Goal: Book appointment/travel/reservation

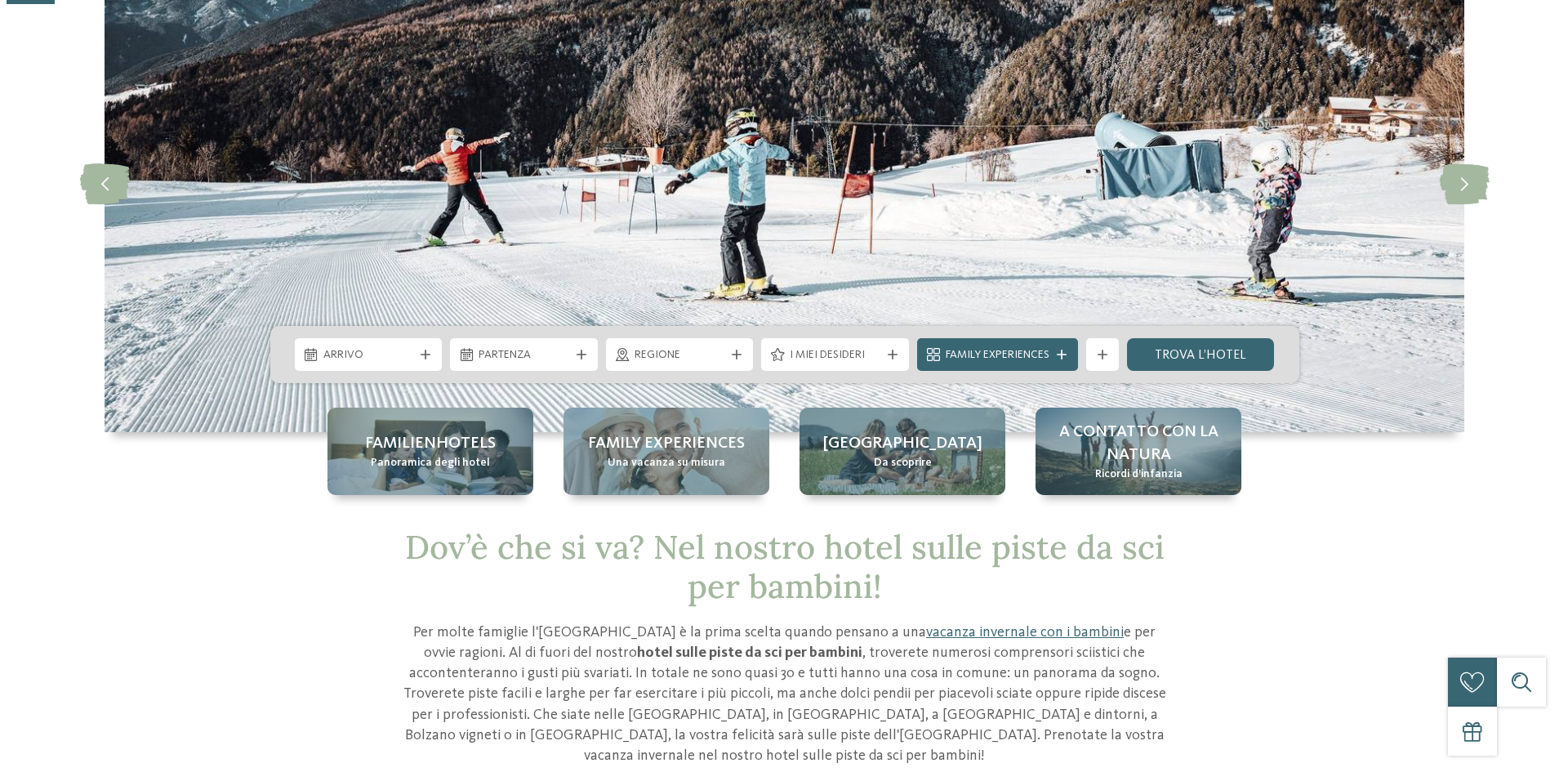
scroll to position [164, 0]
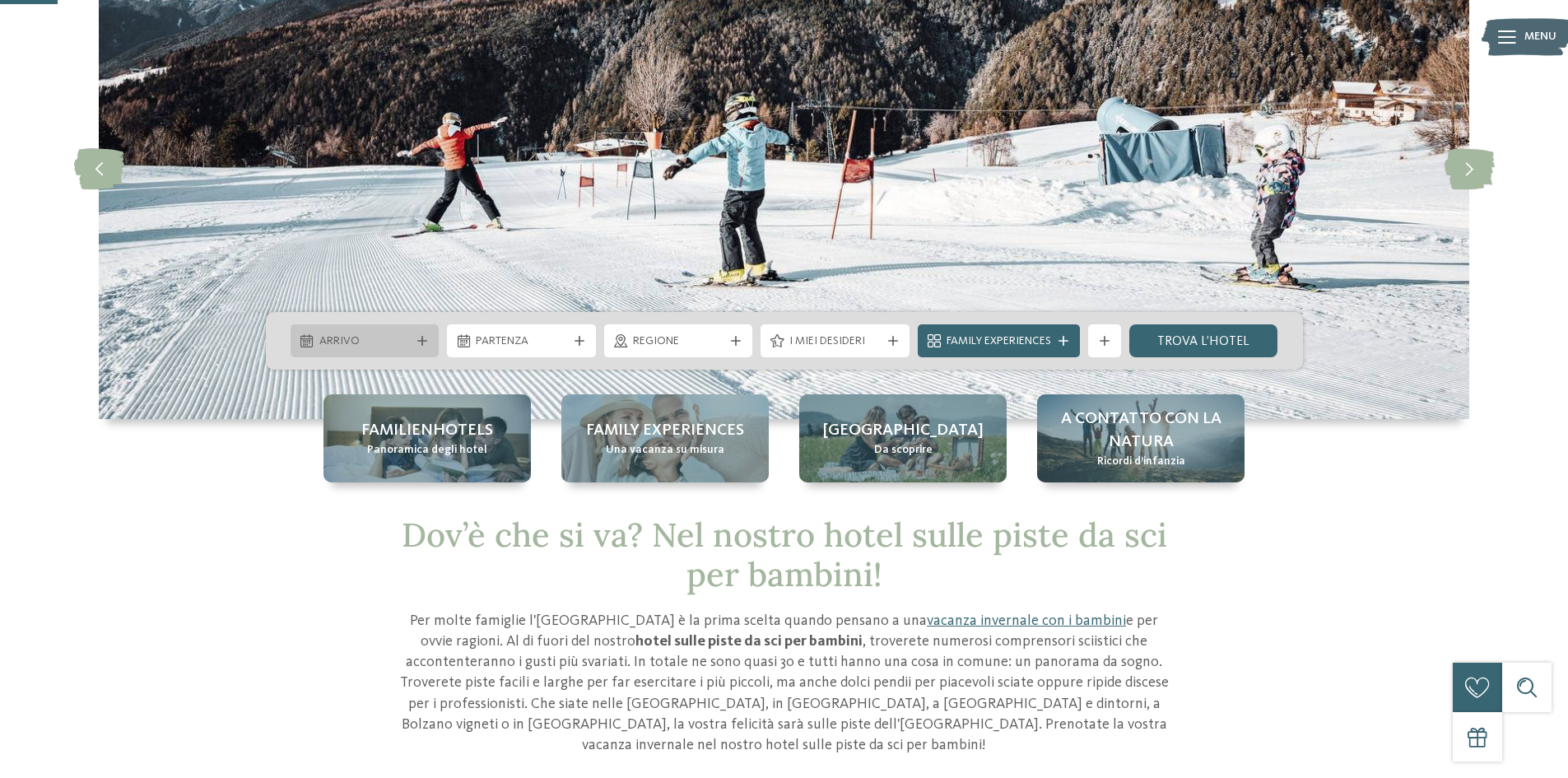
click at [385, 341] on span "Arrivo" at bounding box center [365, 342] width 91 height 16
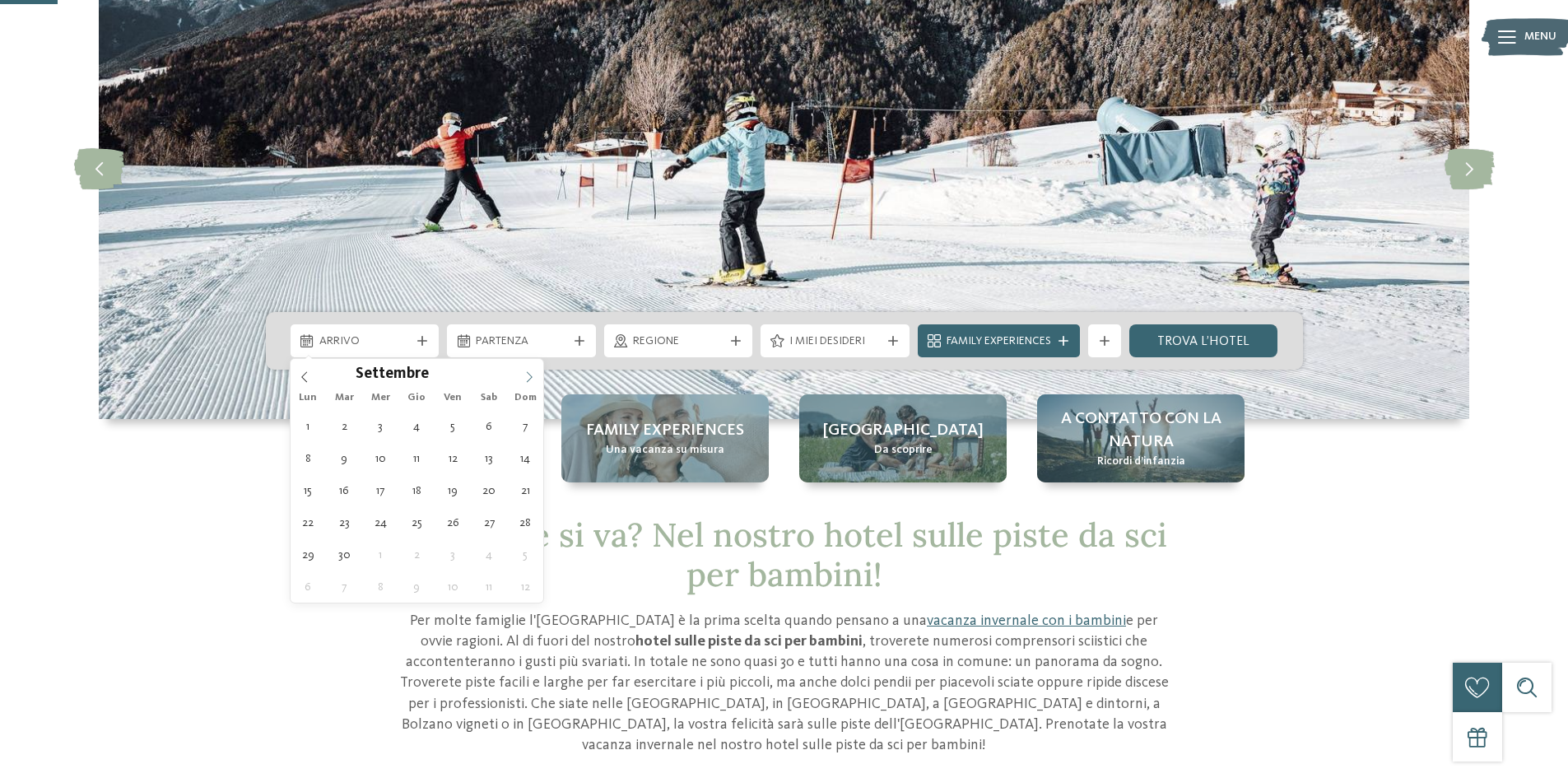
click at [525, 375] on icon at bounding box center [529, 376] width 12 height 12
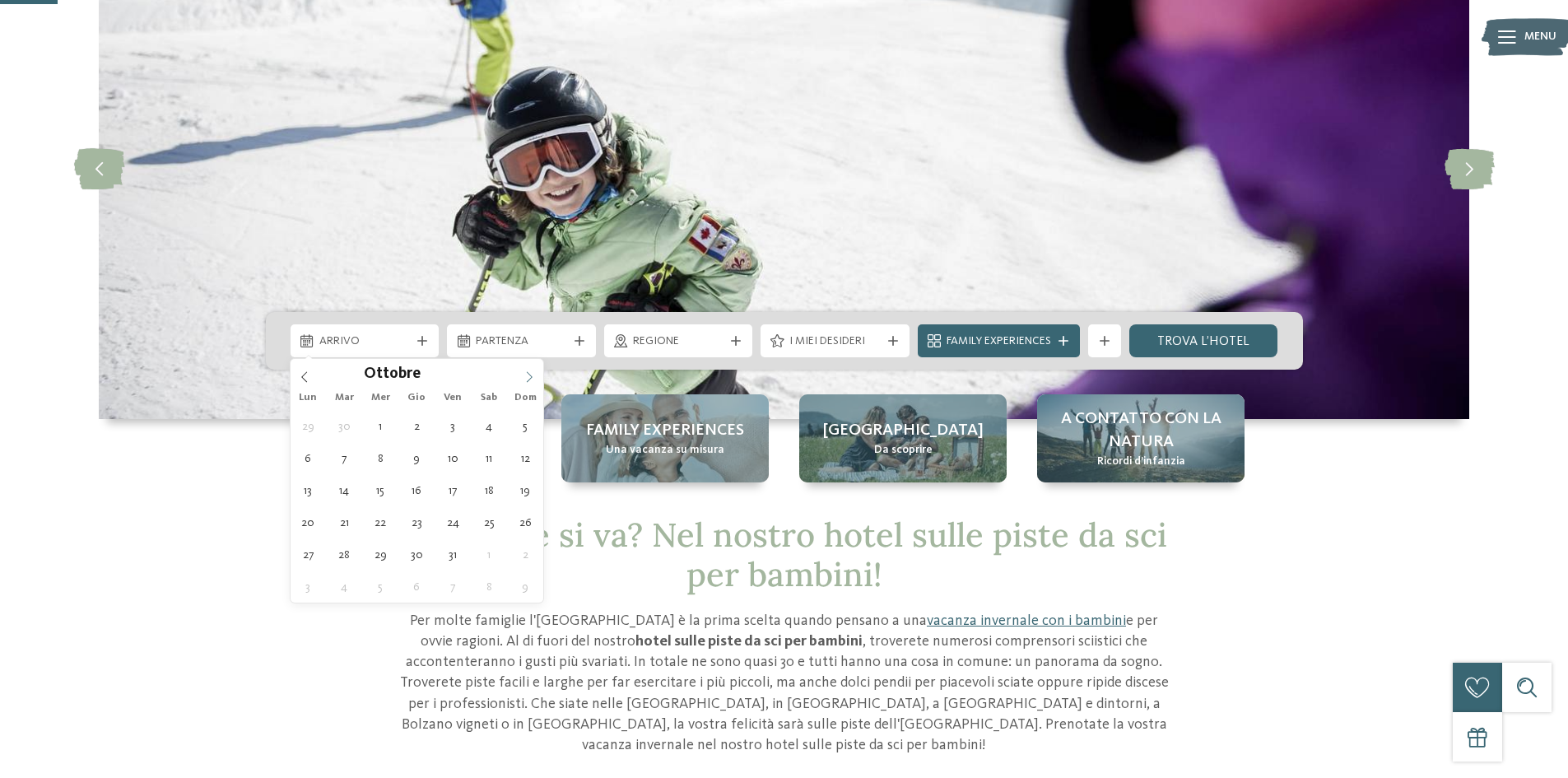
click at [525, 375] on icon at bounding box center [529, 376] width 12 height 12
type input "****"
click at [525, 375] on icon at bounding box center [529, 376] width 12 height 12
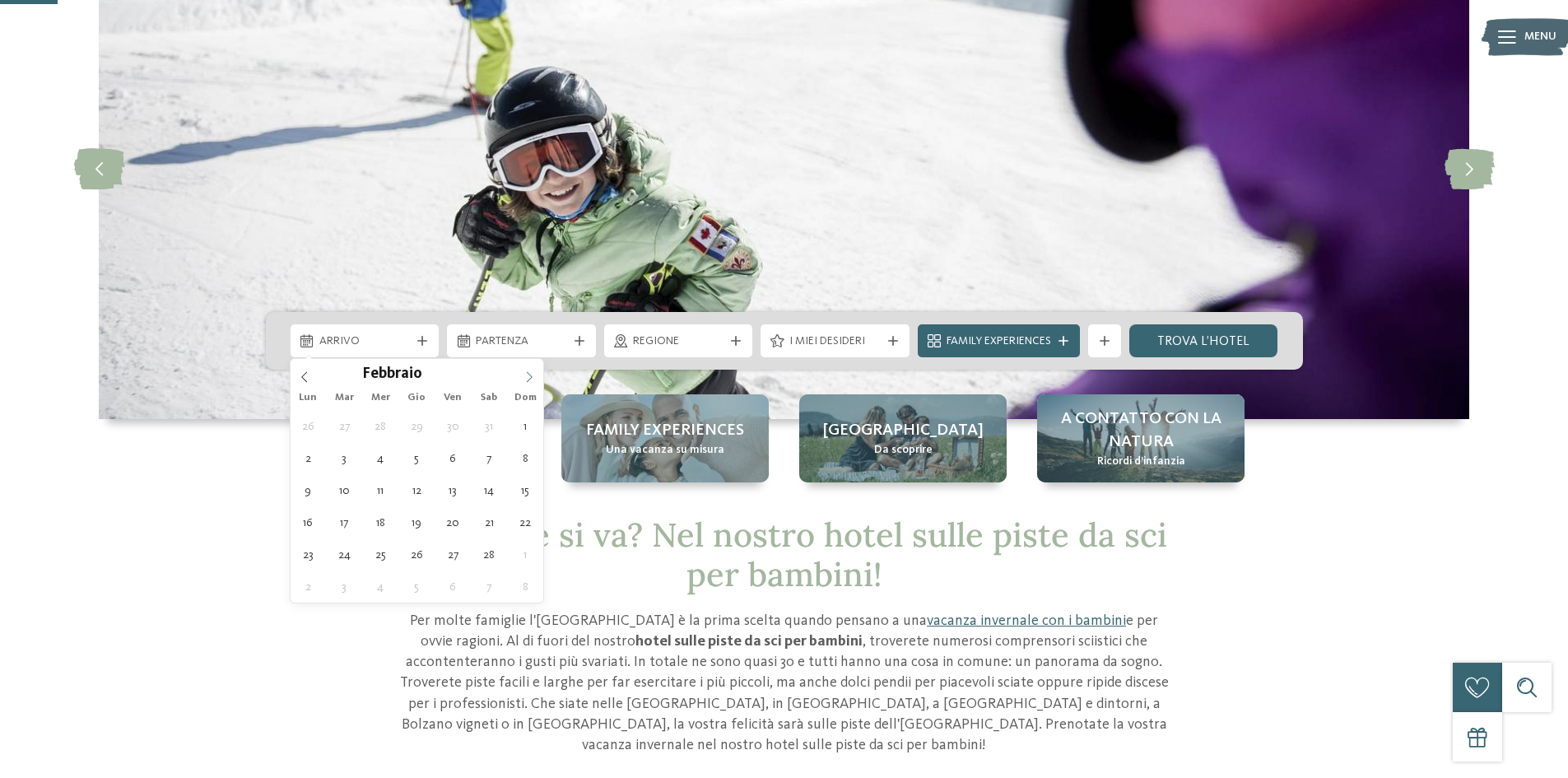
click at [525, 375] on icon at bounding box center [529, 376] width 12 height 12
type div "14.03.2026"
type input "****"
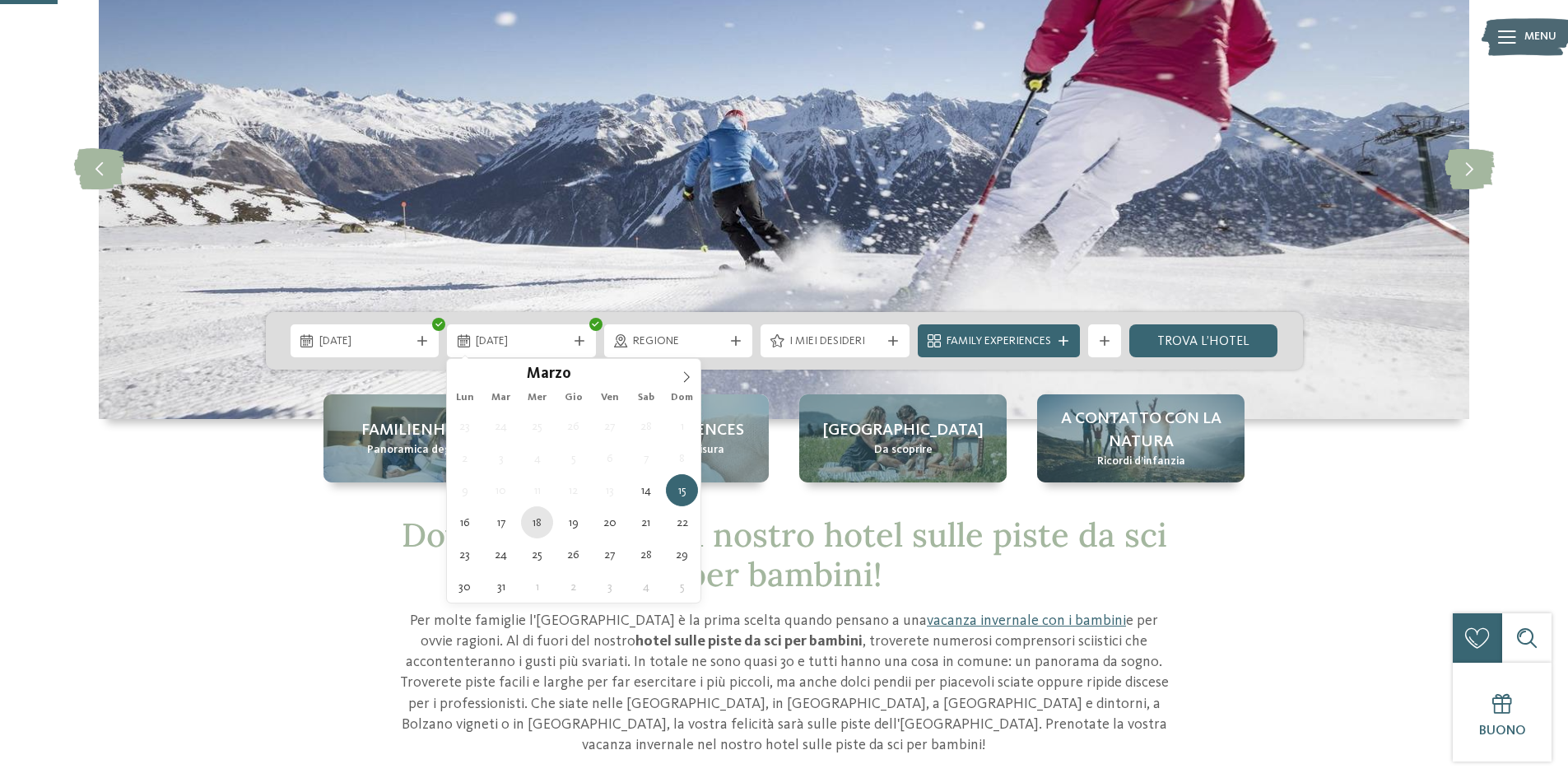
type div "18.03.2026"
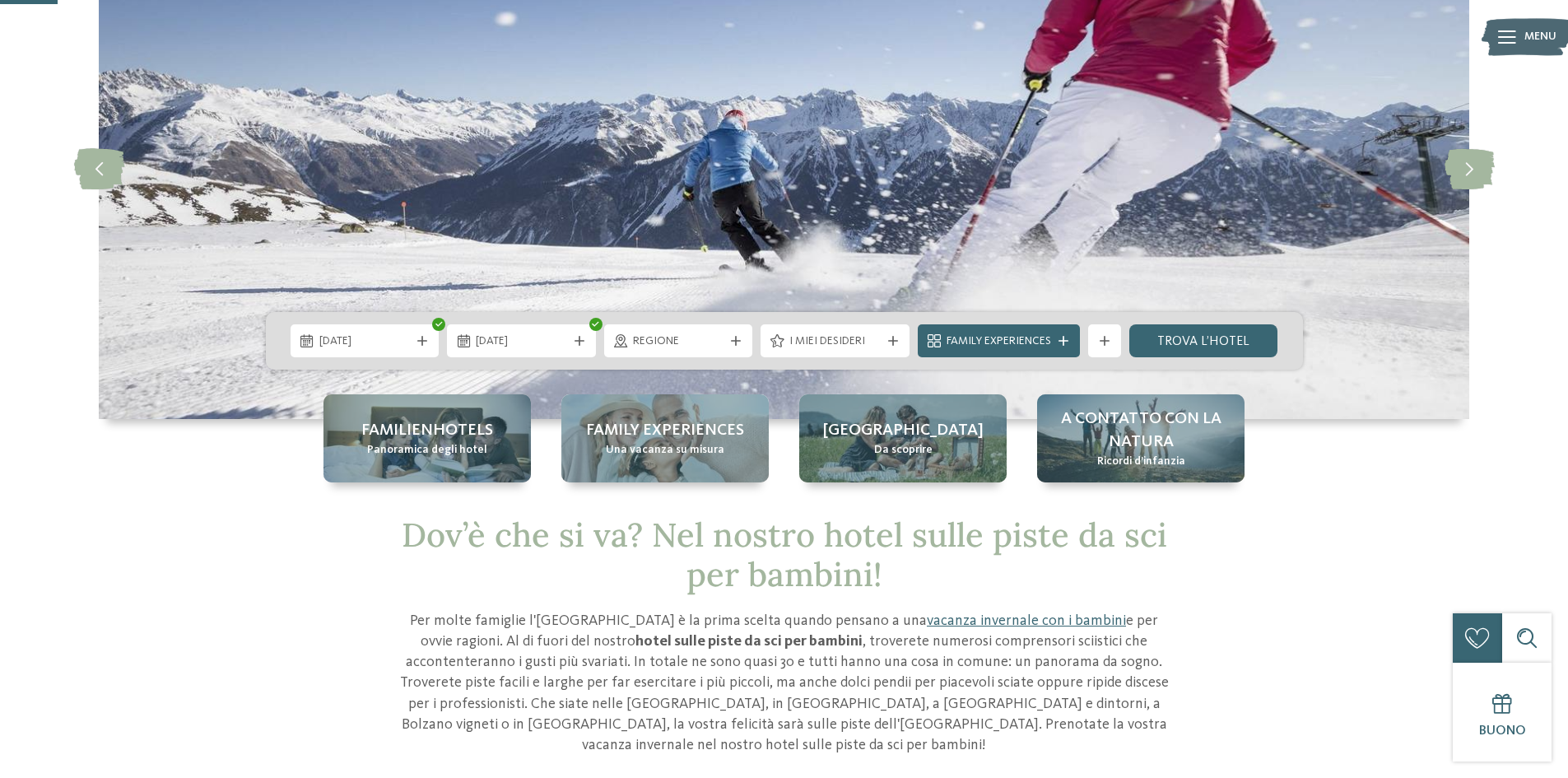
click at [698, 345] on span "Regione" at bounding box center [679, 342] width 91 height 16
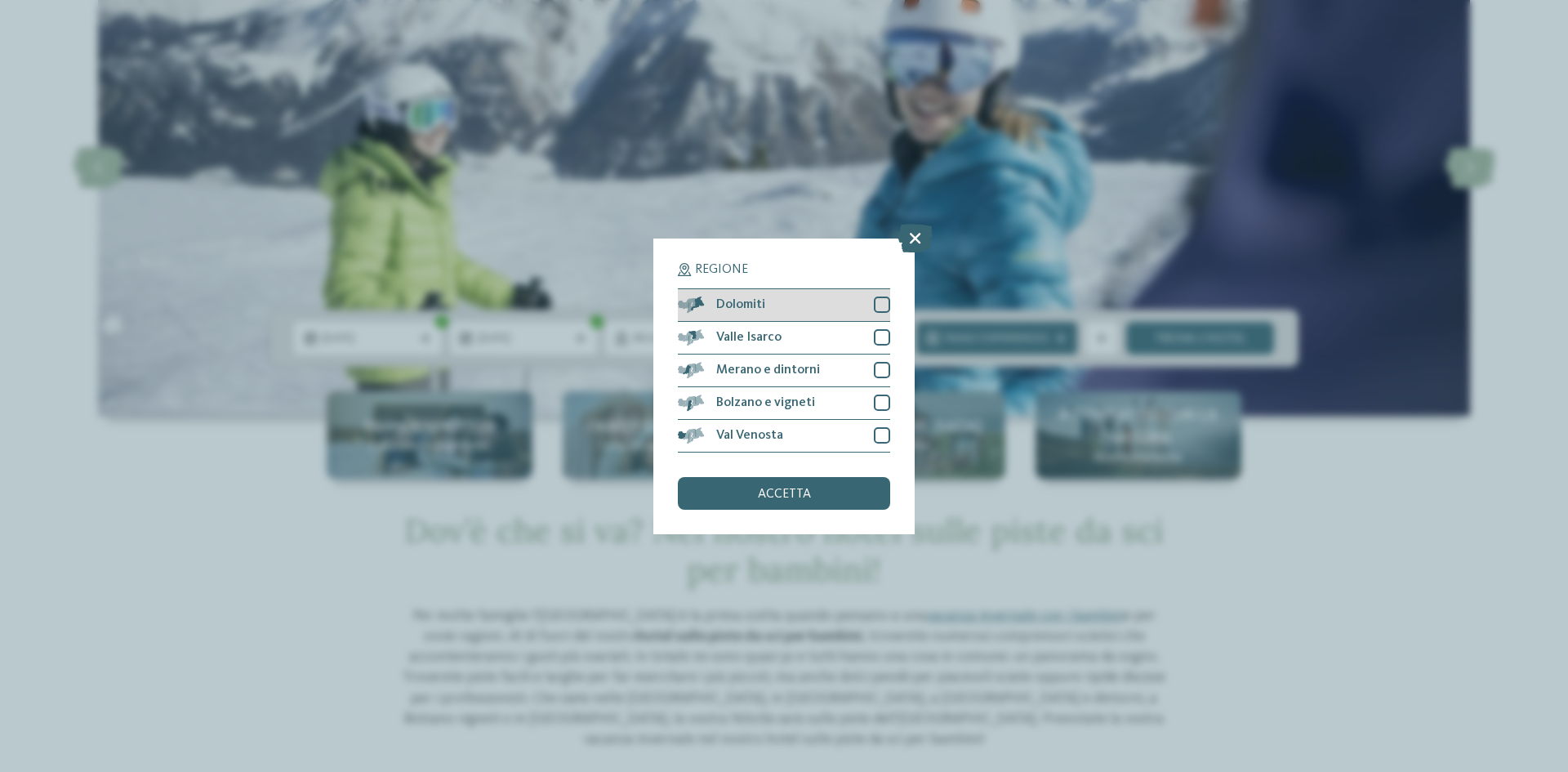
click at [879, 300] on div at bounding box center [882, 305] width 16 height 16
click at [888, 338] on div at bounding box center [882, 337] width 16 height 16
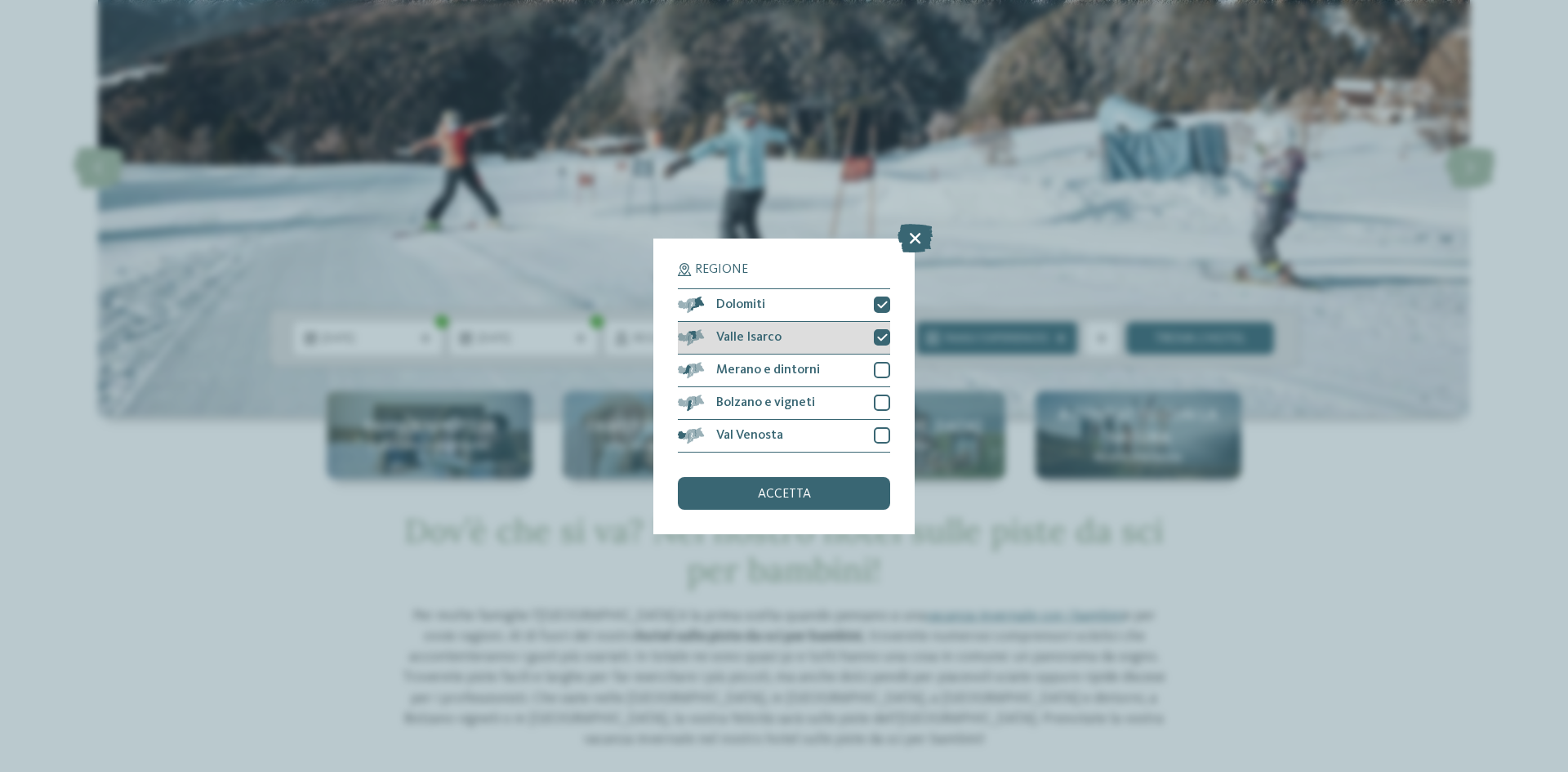
click at [875, 341] on div at bounding box center [882, 337] width 16 height 16
click at [841, 484] on div "accetta" at bounding box center [784, 494] width 212 height 33
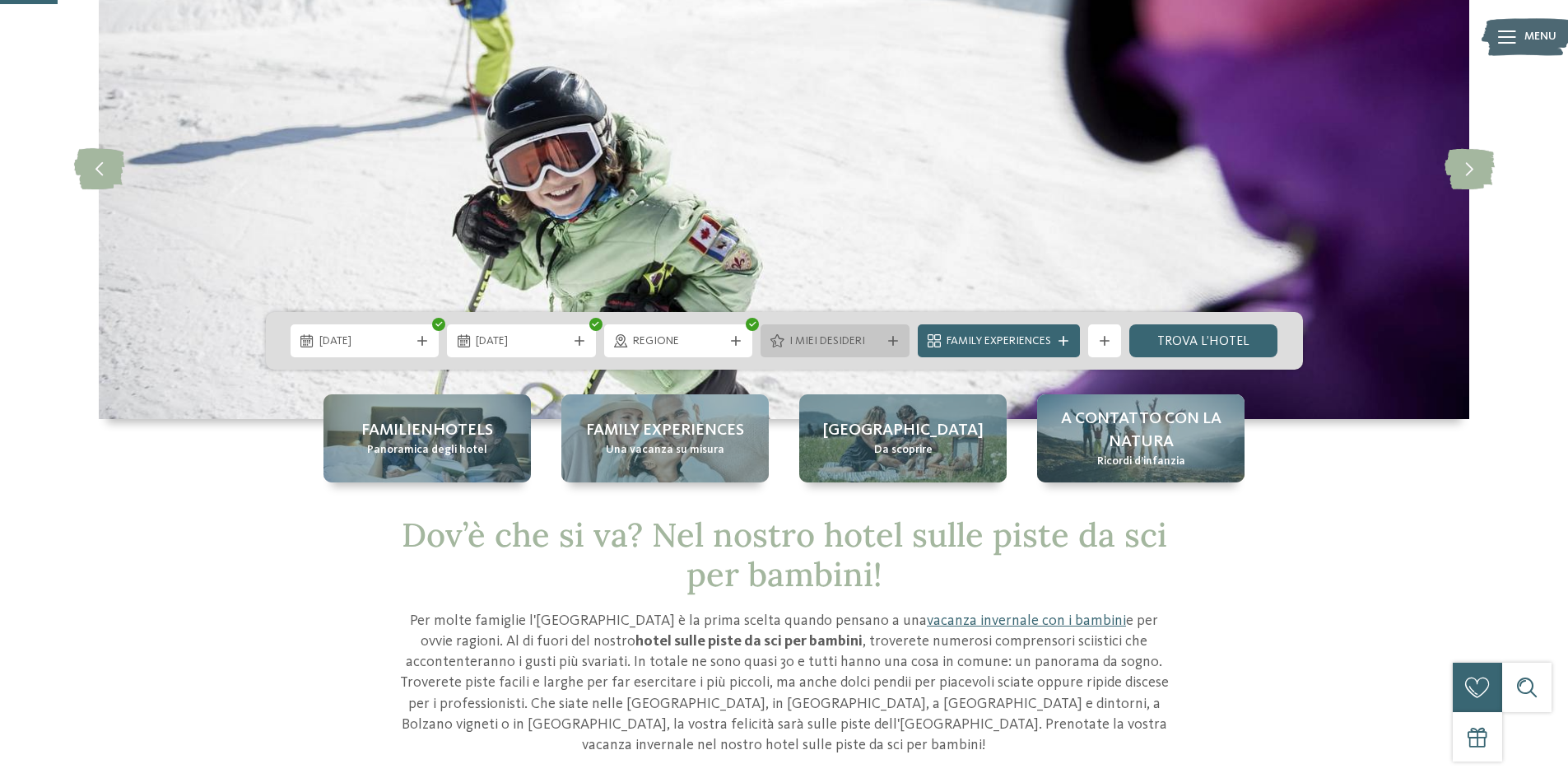
click at [895, 336] on icon at bounding box center [893, 341] width 10 height 10
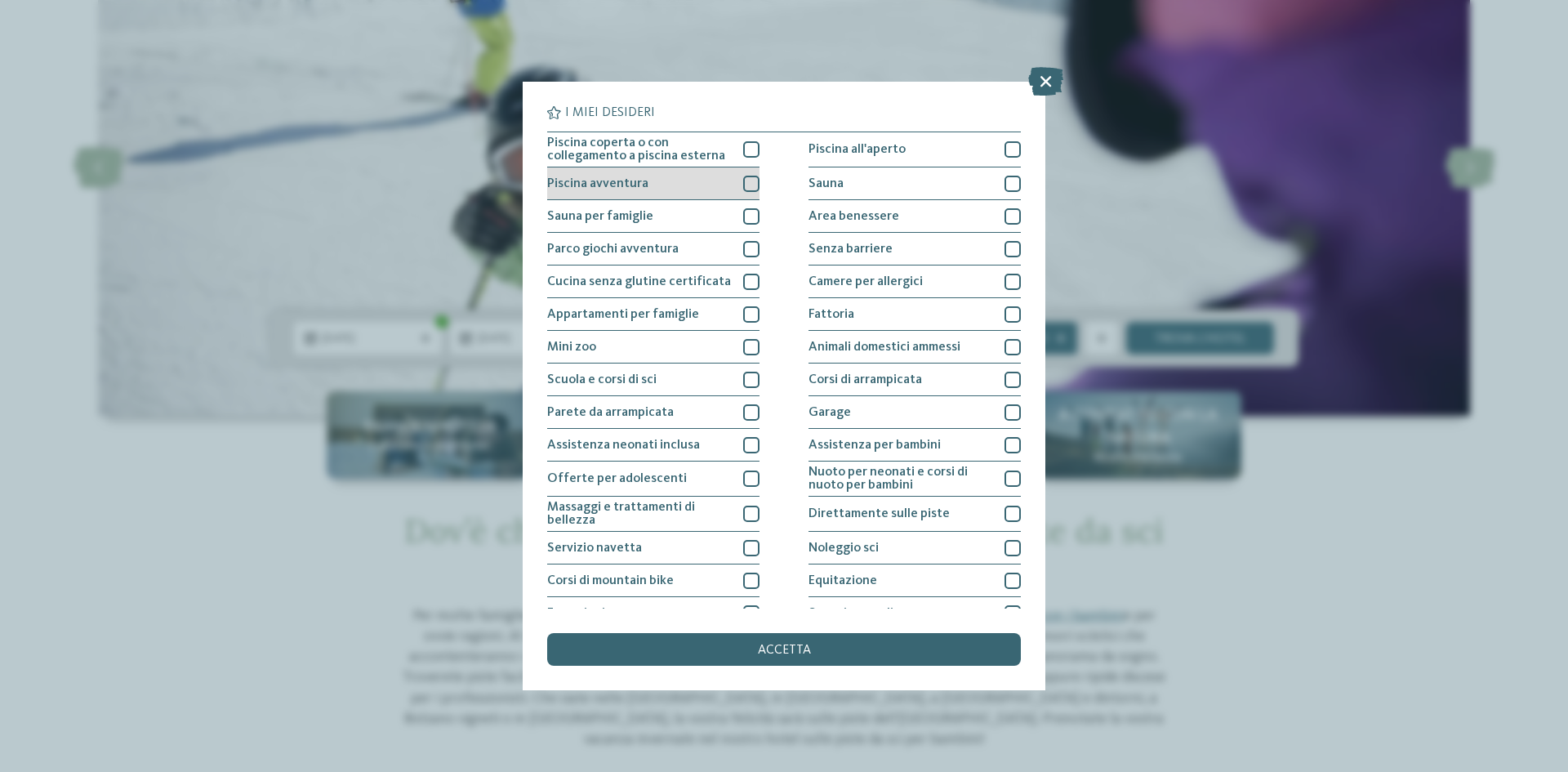
click at [749, 179] on div at bounding box center [751, 184] width 16 height 16
click at [743, 221] on div at bounding box center [751, 216] width 16 height 16
click at [733, 148] on div "Piscina coperta o con collegamento a piscina esterna" at bounding box center [653, 149] width 212 height 35
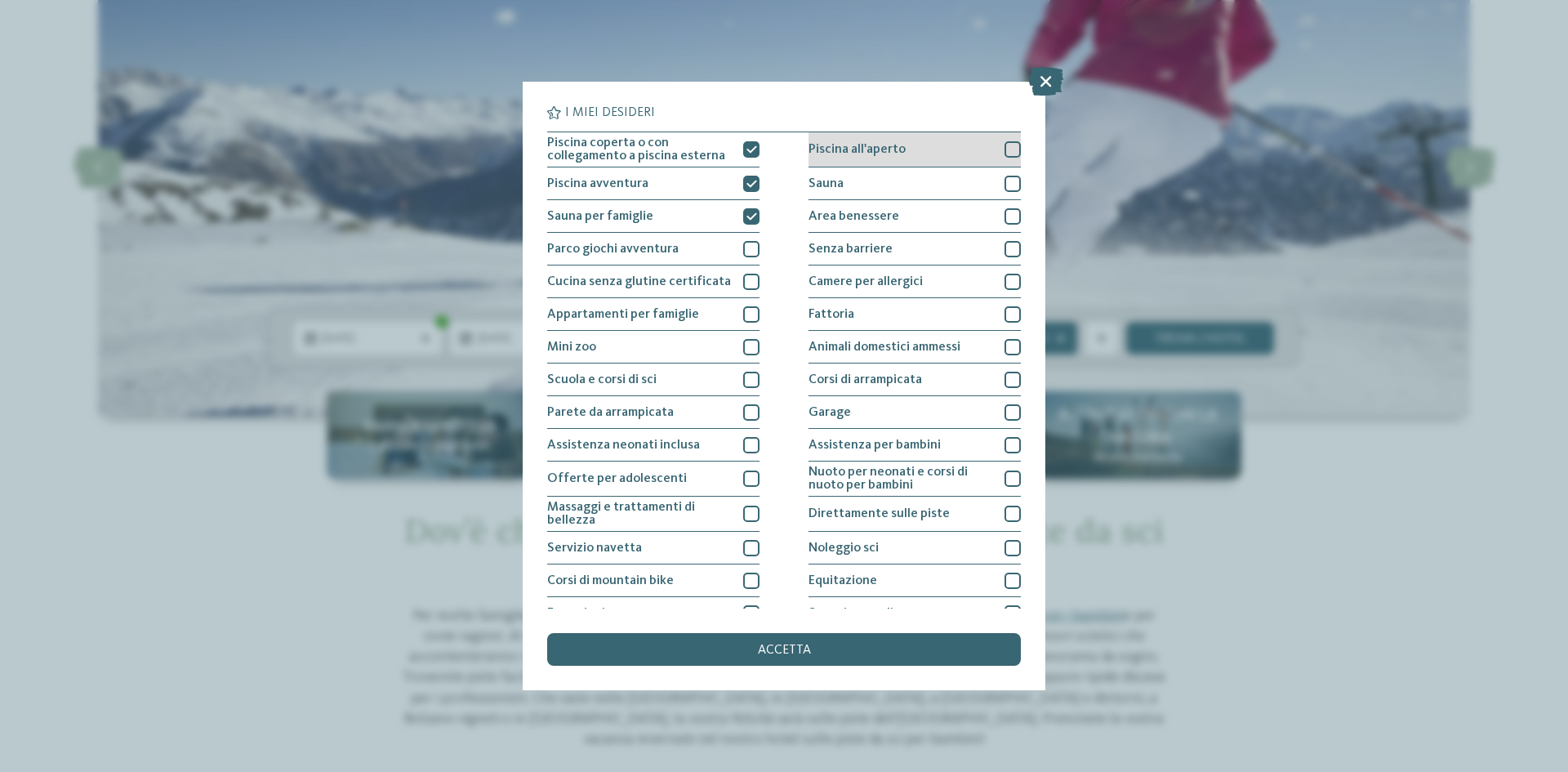
click at [1004, 148] on div at bounding box center [1012, 149] width 16 height 16
click at [746, 389] on div "Scuola e corsi di sci" at bounding box center [653, 380] width 212 height 33
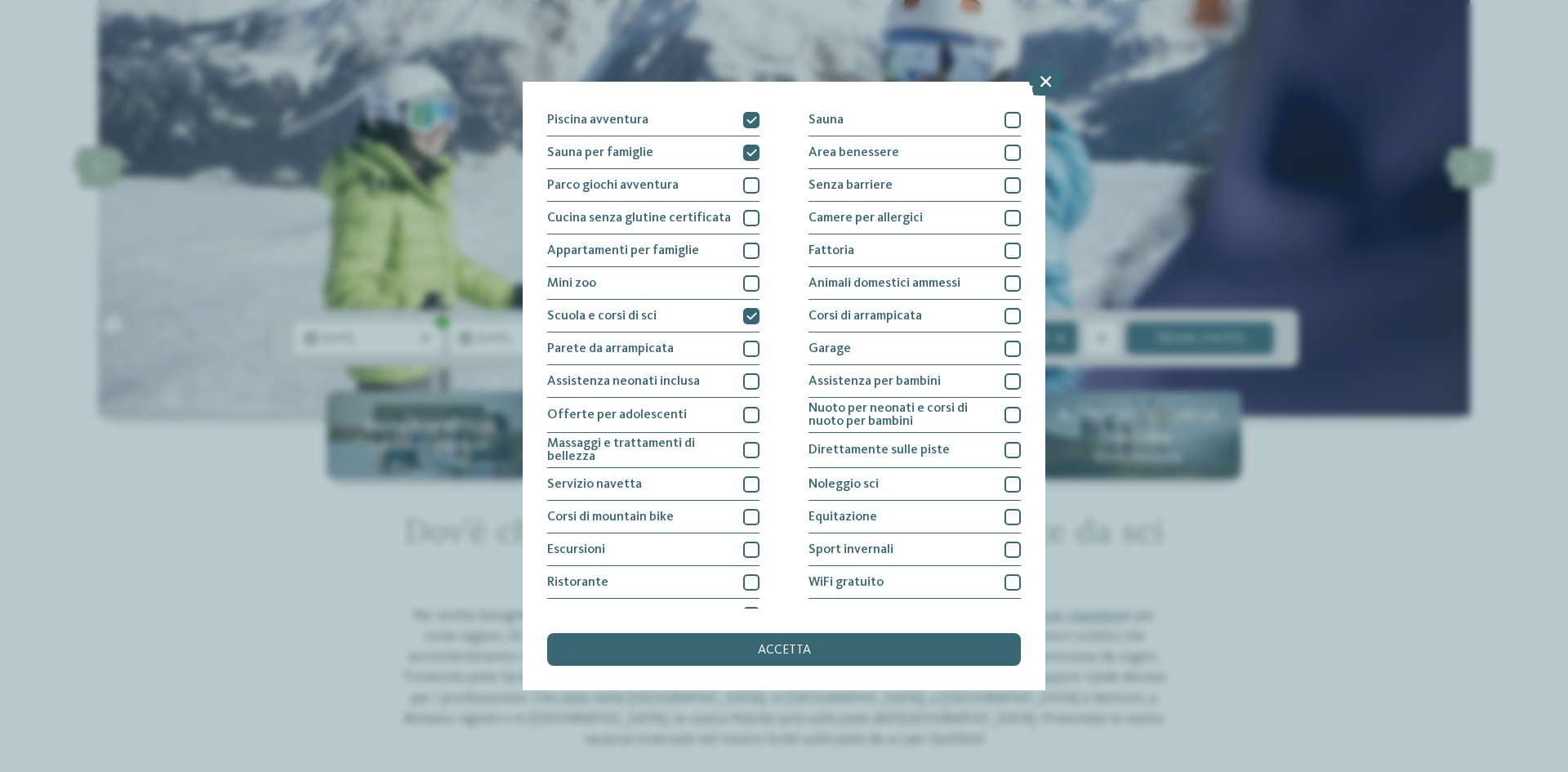
scroll to position [87, 0]
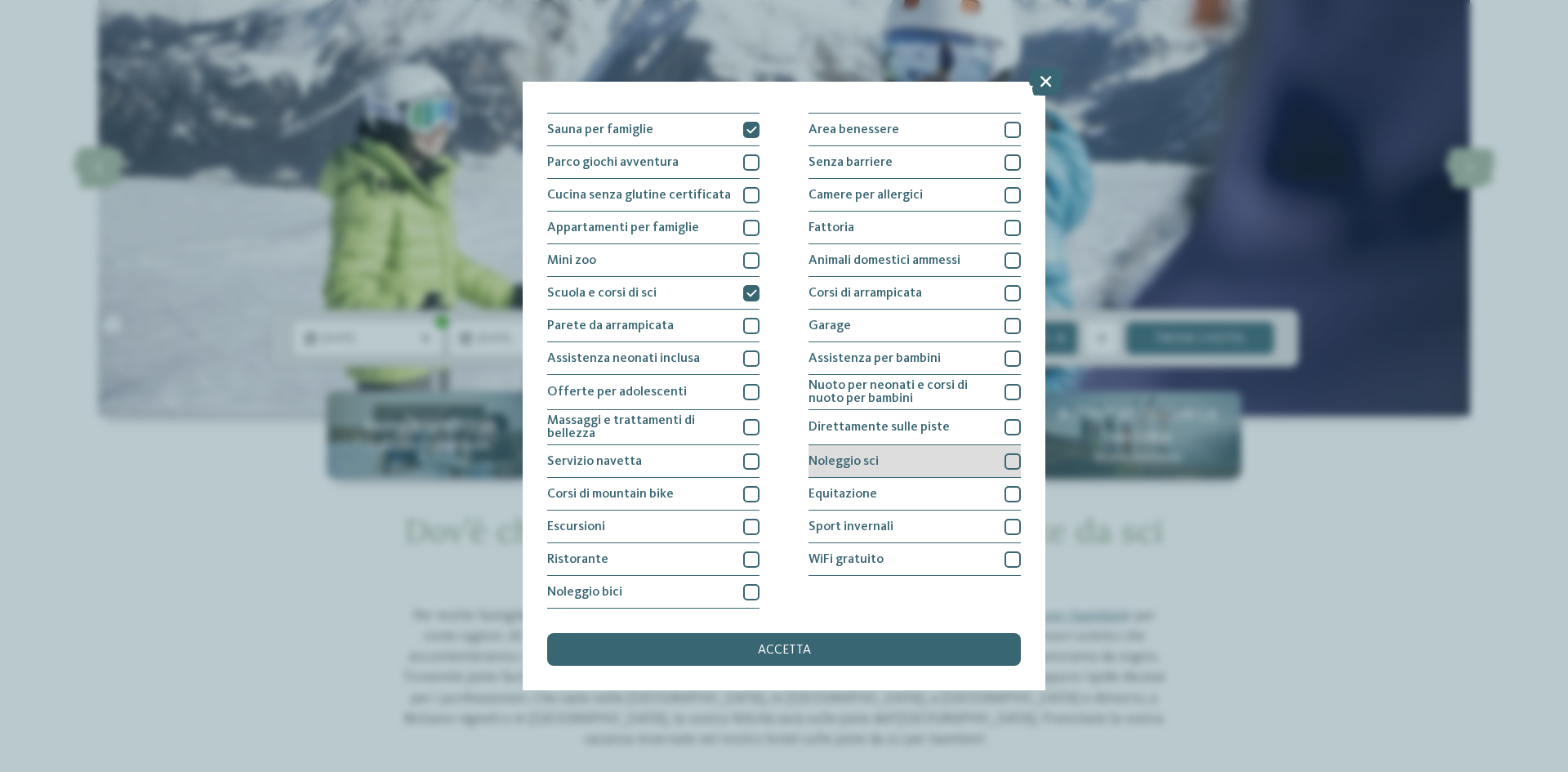
click at [859, 450] on div "Noleggio sci" at bounding box center [914, 461] width 212 height 33
click at [883, 534] on div "Sport invernali" at bounding box center [914, 527] width 212 height 33
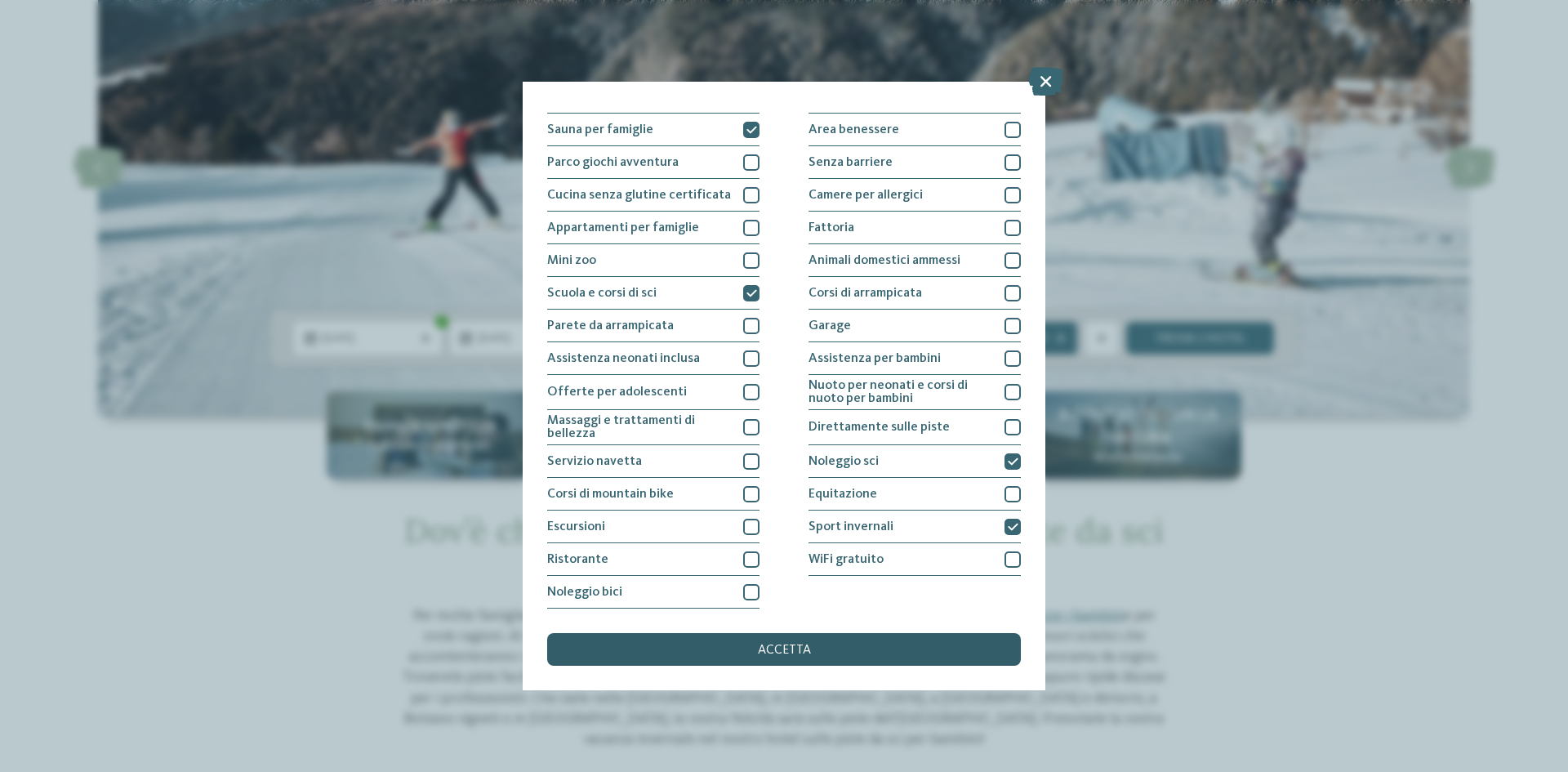
click at [817, 659] on div "accetta" at bounding box center [784, 649] width 474 height 33
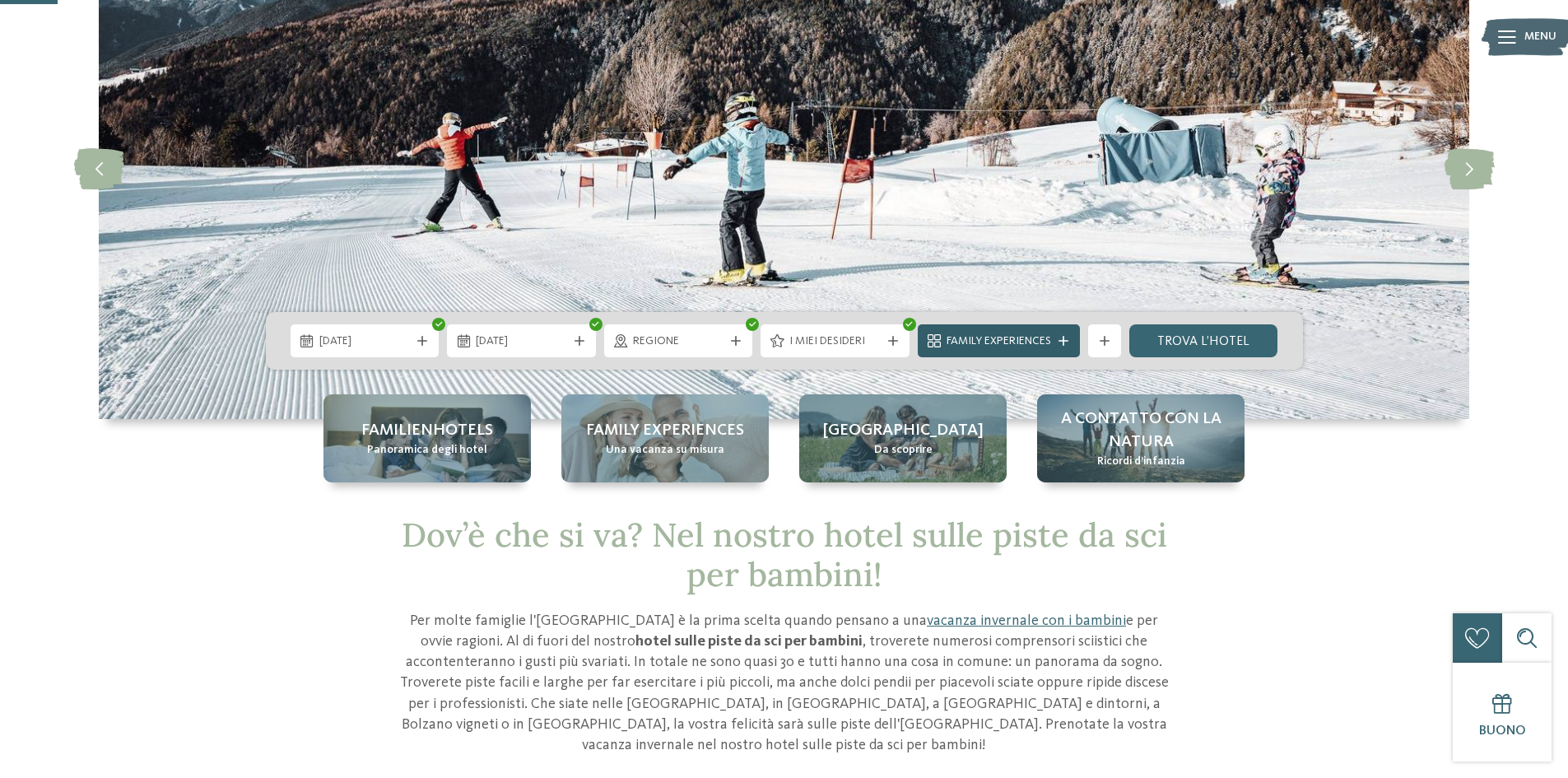
click at [1062, 345] on icon at bounding box center [1063, 341] width 10 height 10
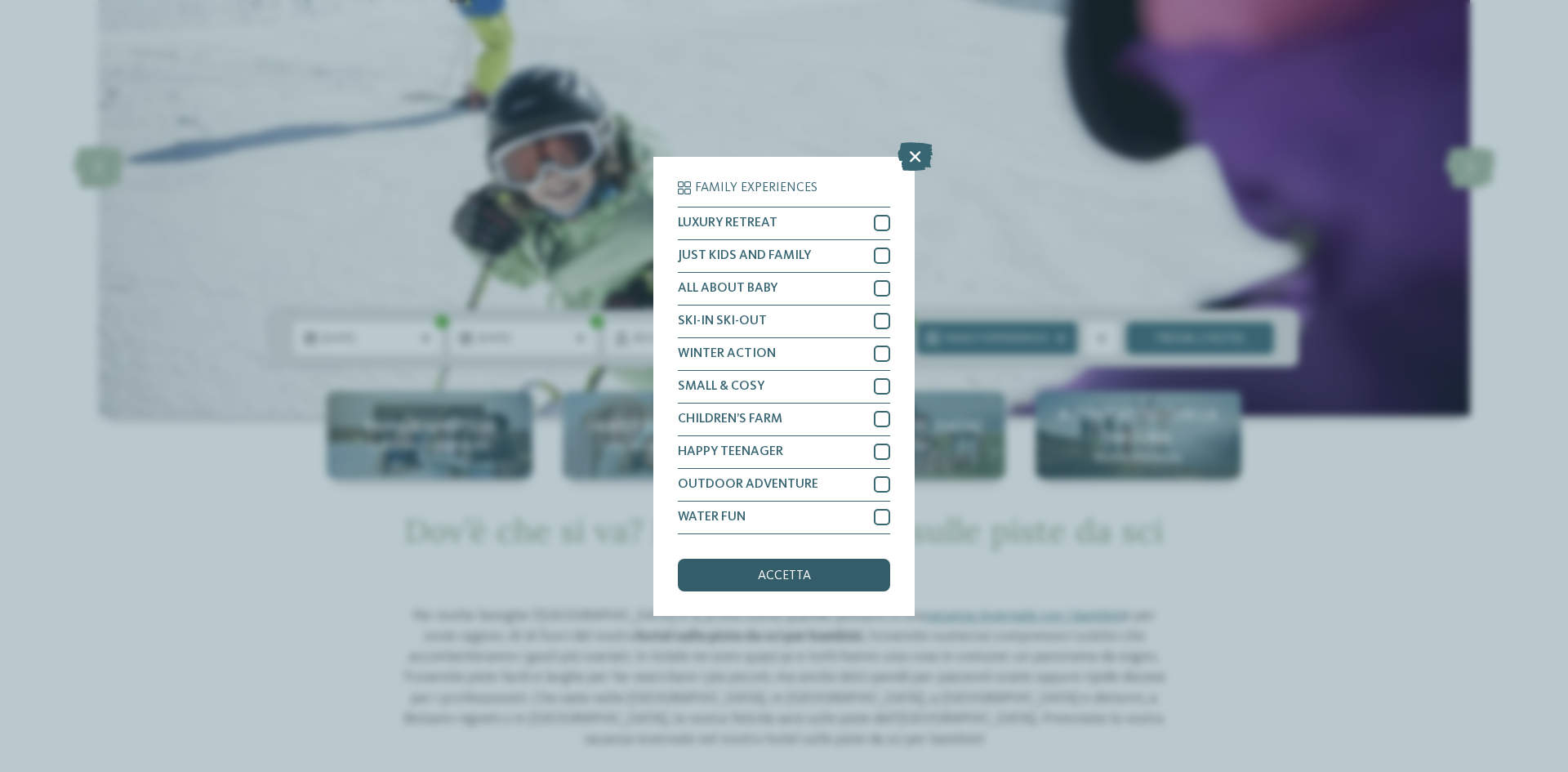
click at [825, 570] on div "accetta" at bounding box center [784, 575] width 212 height 33
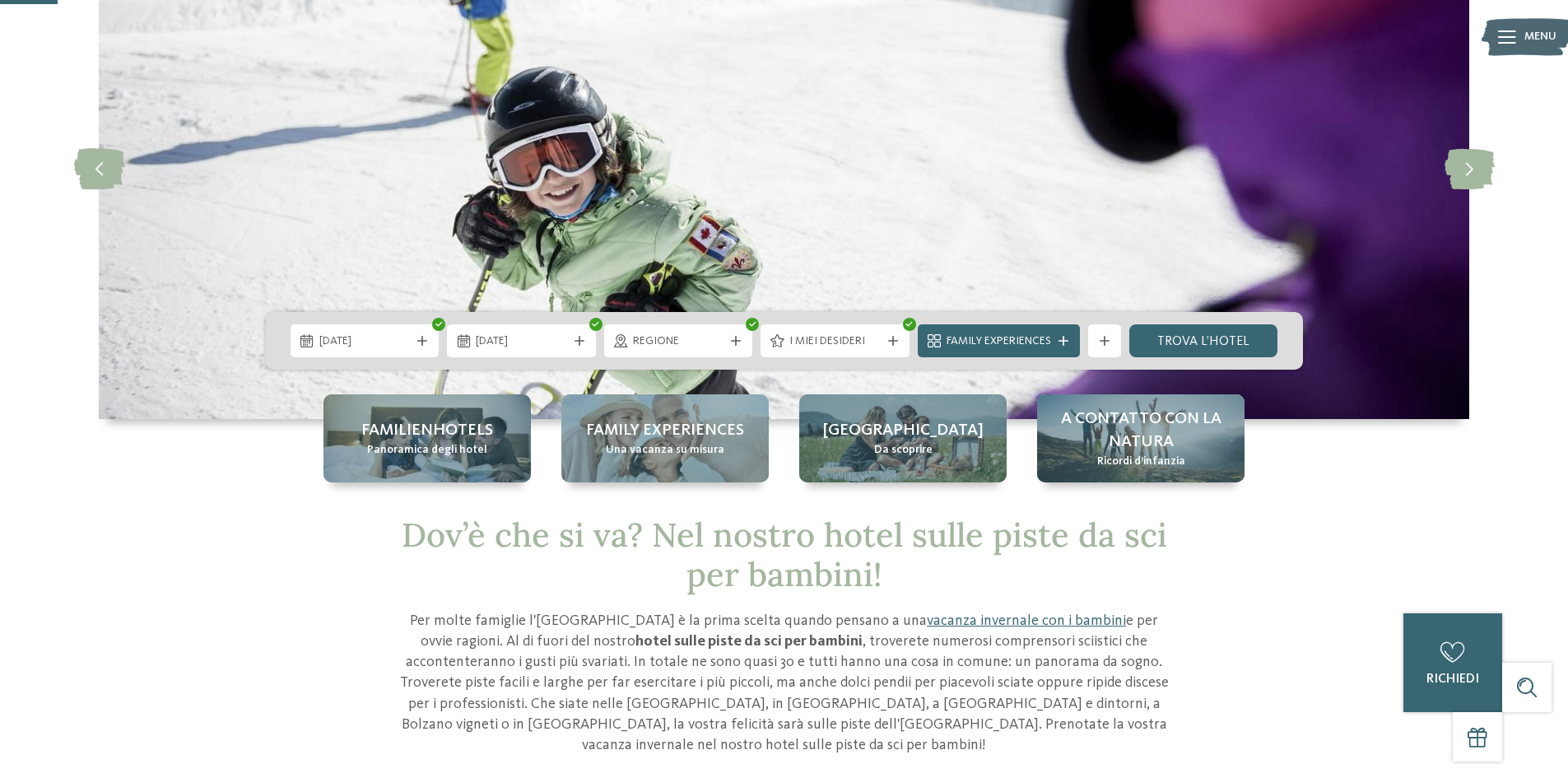
click at [1212, 319] on div "14.03.2026 18.03.2026" at bounding box center [784, 340] width 1037 height 57
click at [1205, 341] on link "trova l’hotel" at bounding box center [1204, 341] width 149 height 33
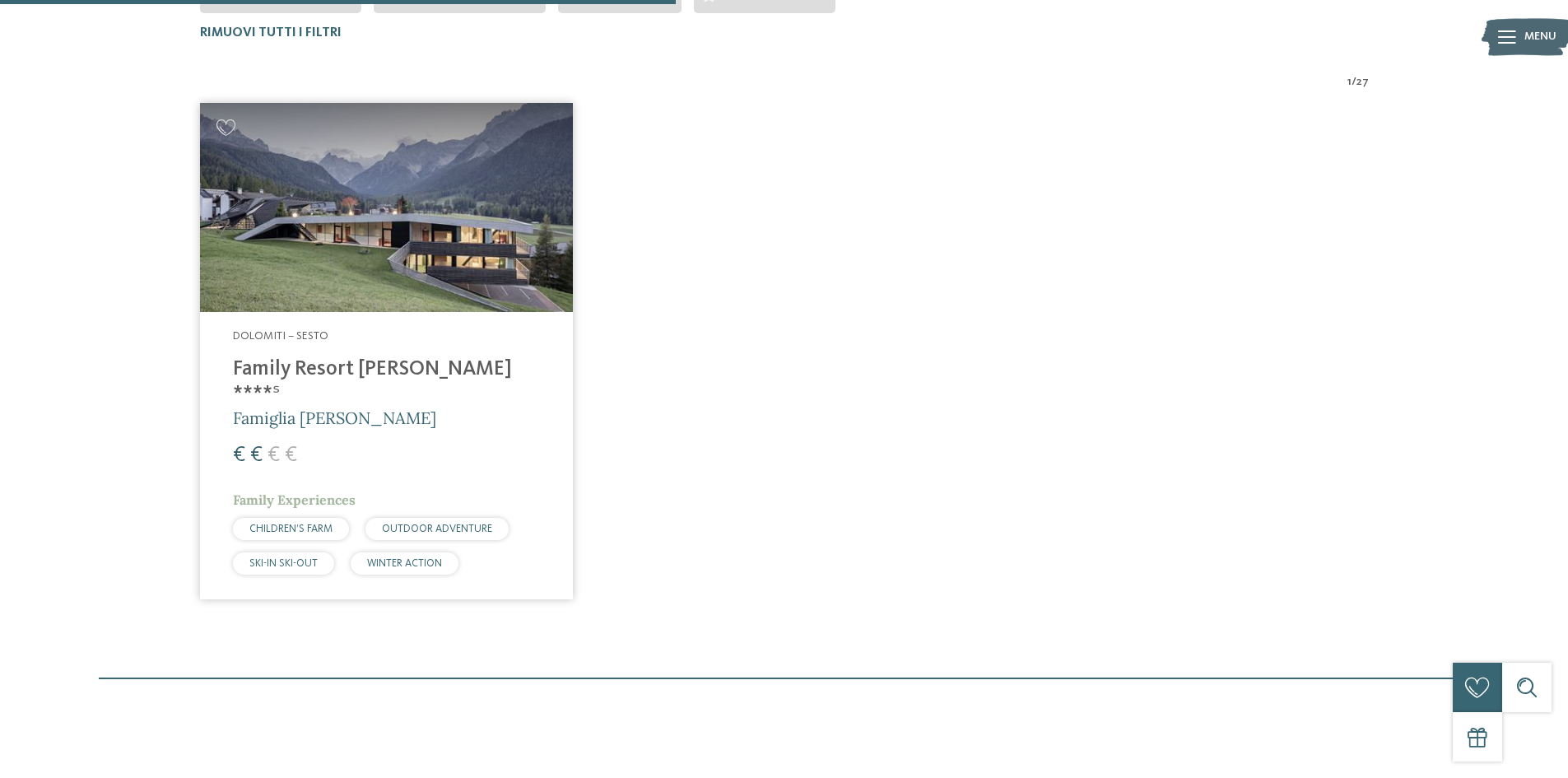
click at [483, 209] on img at bounding box center [386, 208] width 373 height 210
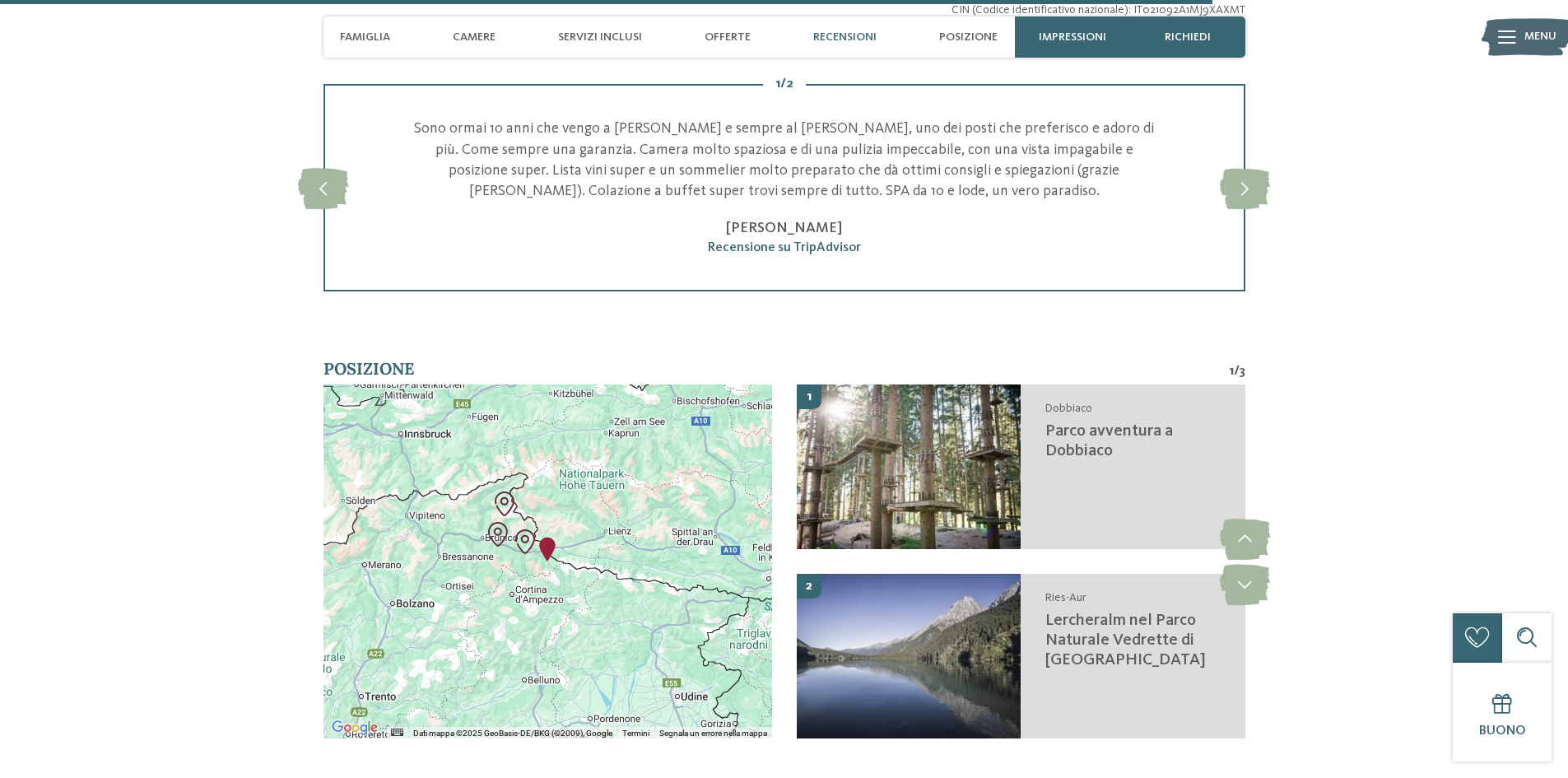
scroll to position [4116, 0]
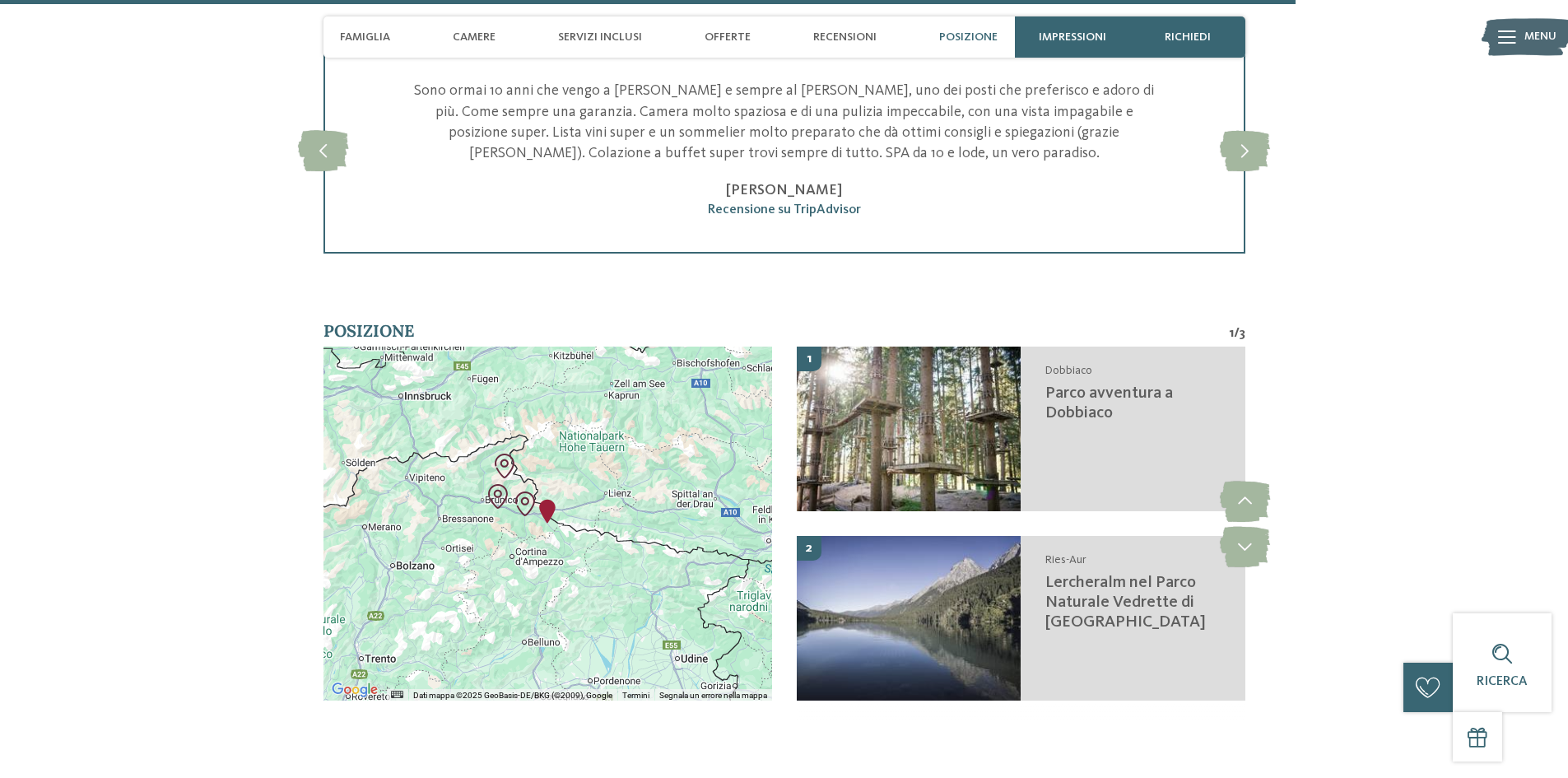
click at [548, 499] on img "Family Resort Rainer" at bounding box center [547, 511] width 25 height 25
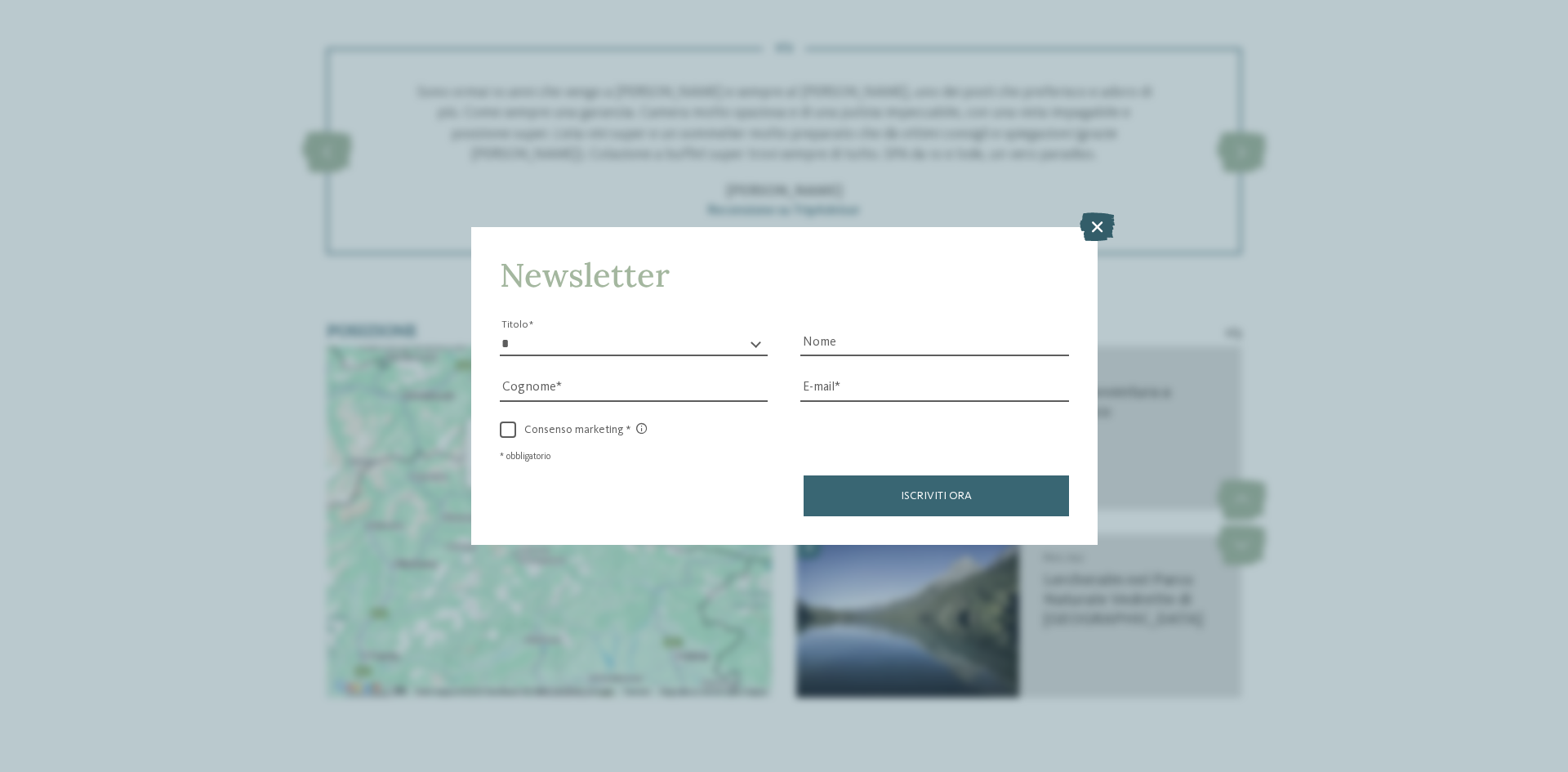
click at [1096, 228] on icon at bounding box center [1096, 227] width 35 height 29
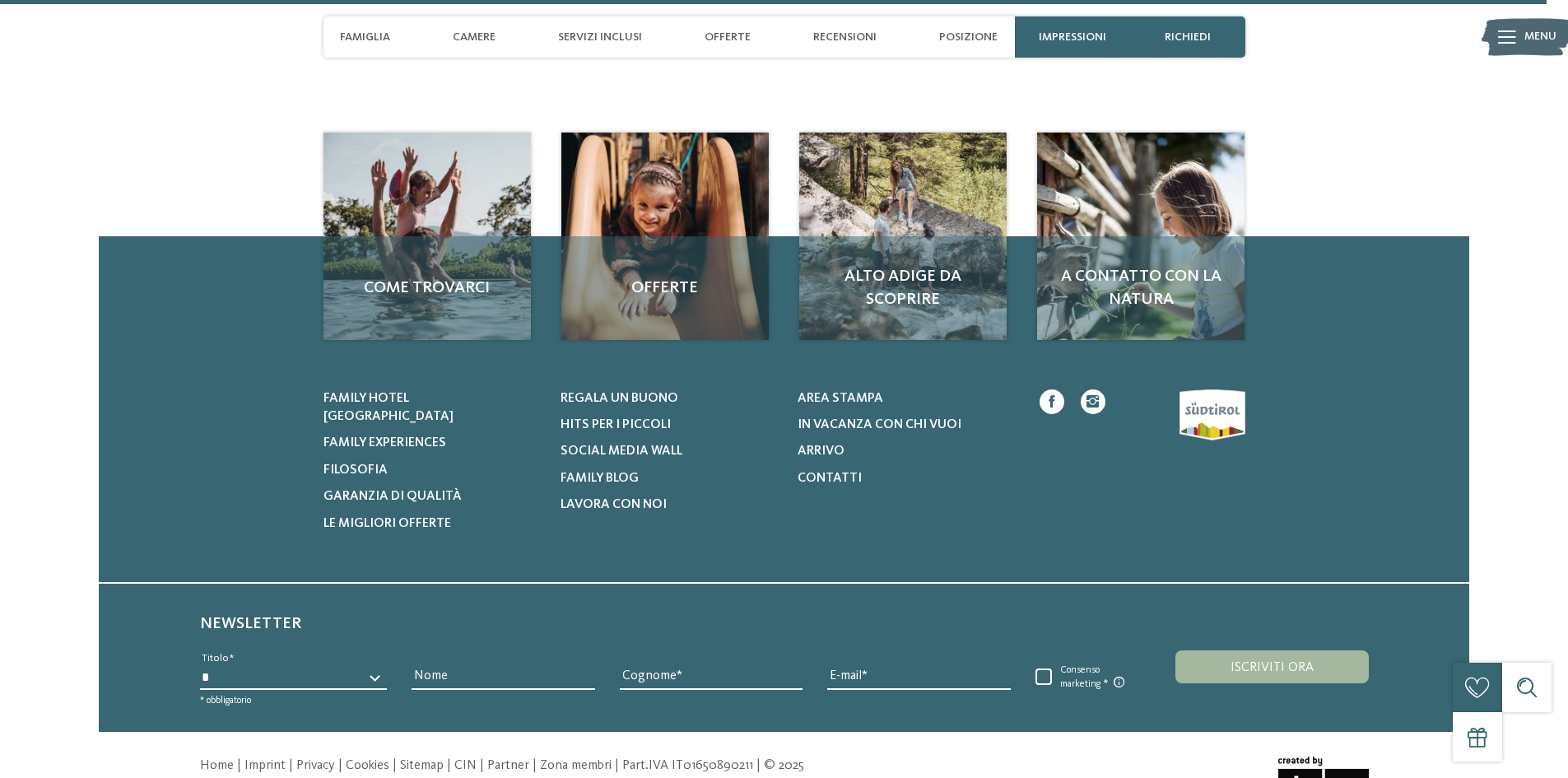
scroll to position [4939, 0]
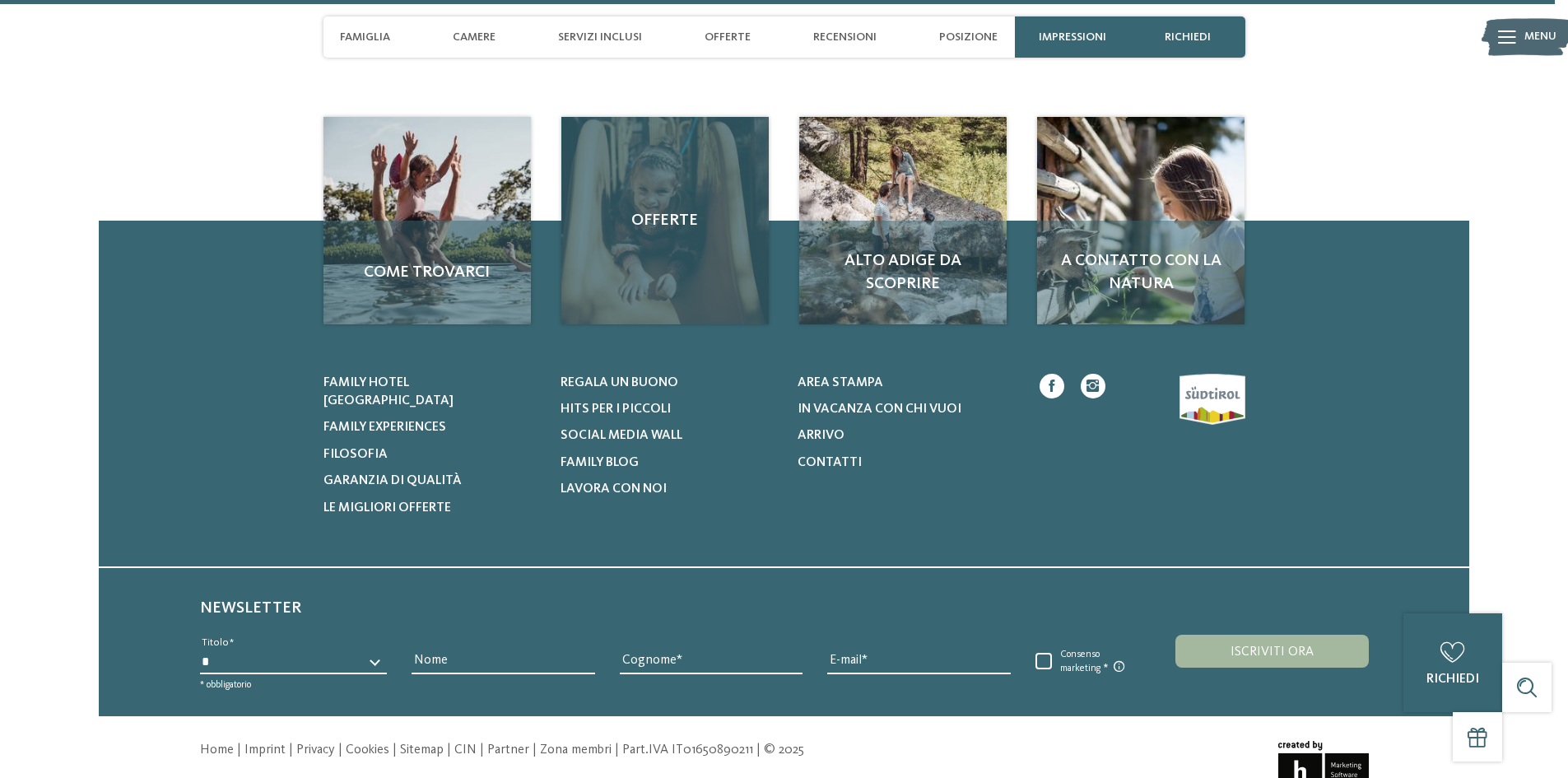
click at [702, 204] on div "Offerte" at bounding box center [665, 220] width 208 height 208
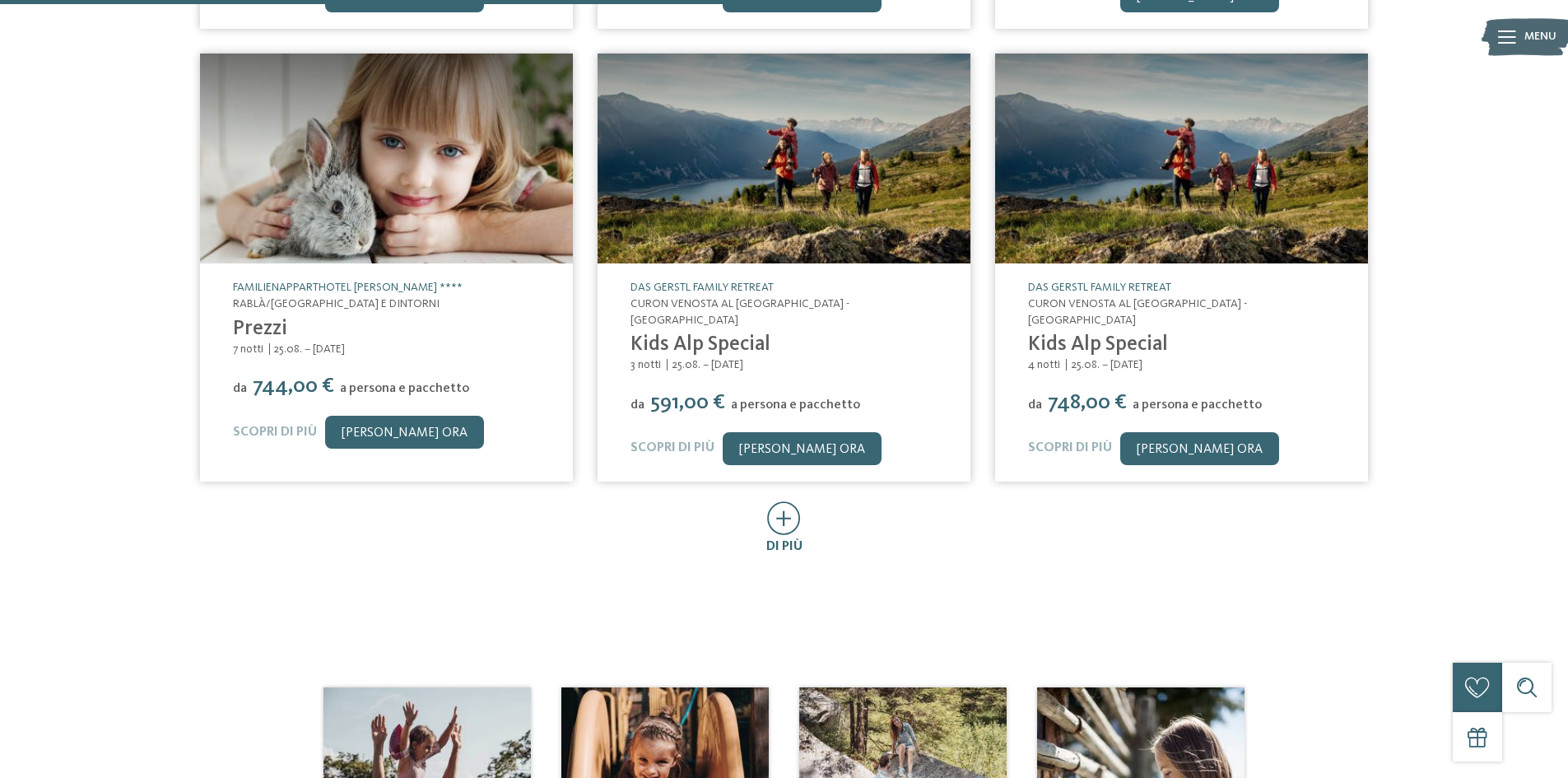
scroll to position [824, 0]
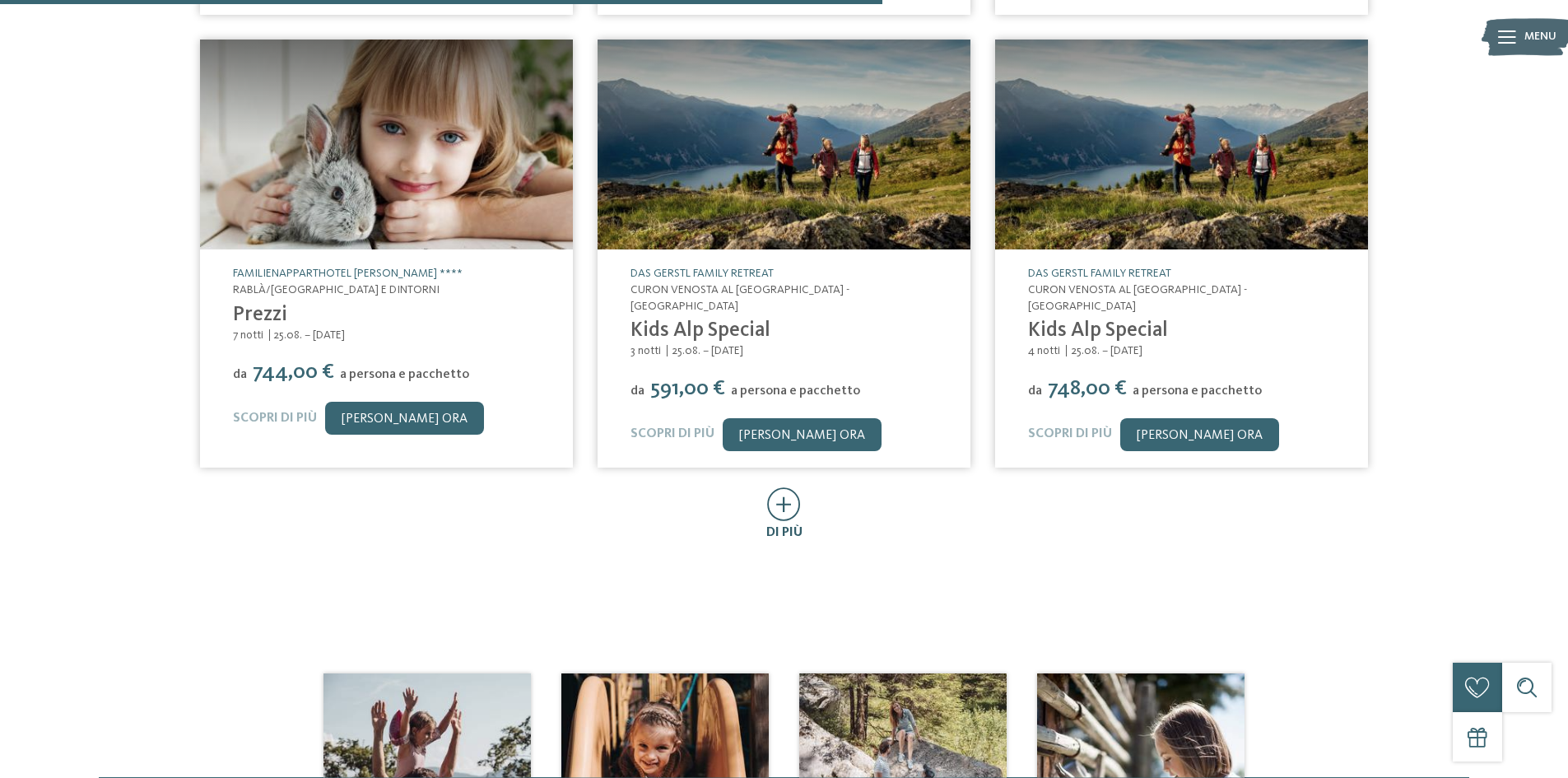
click at [789, 487] on icon at bounding box center [784, 504] width 34 height 34
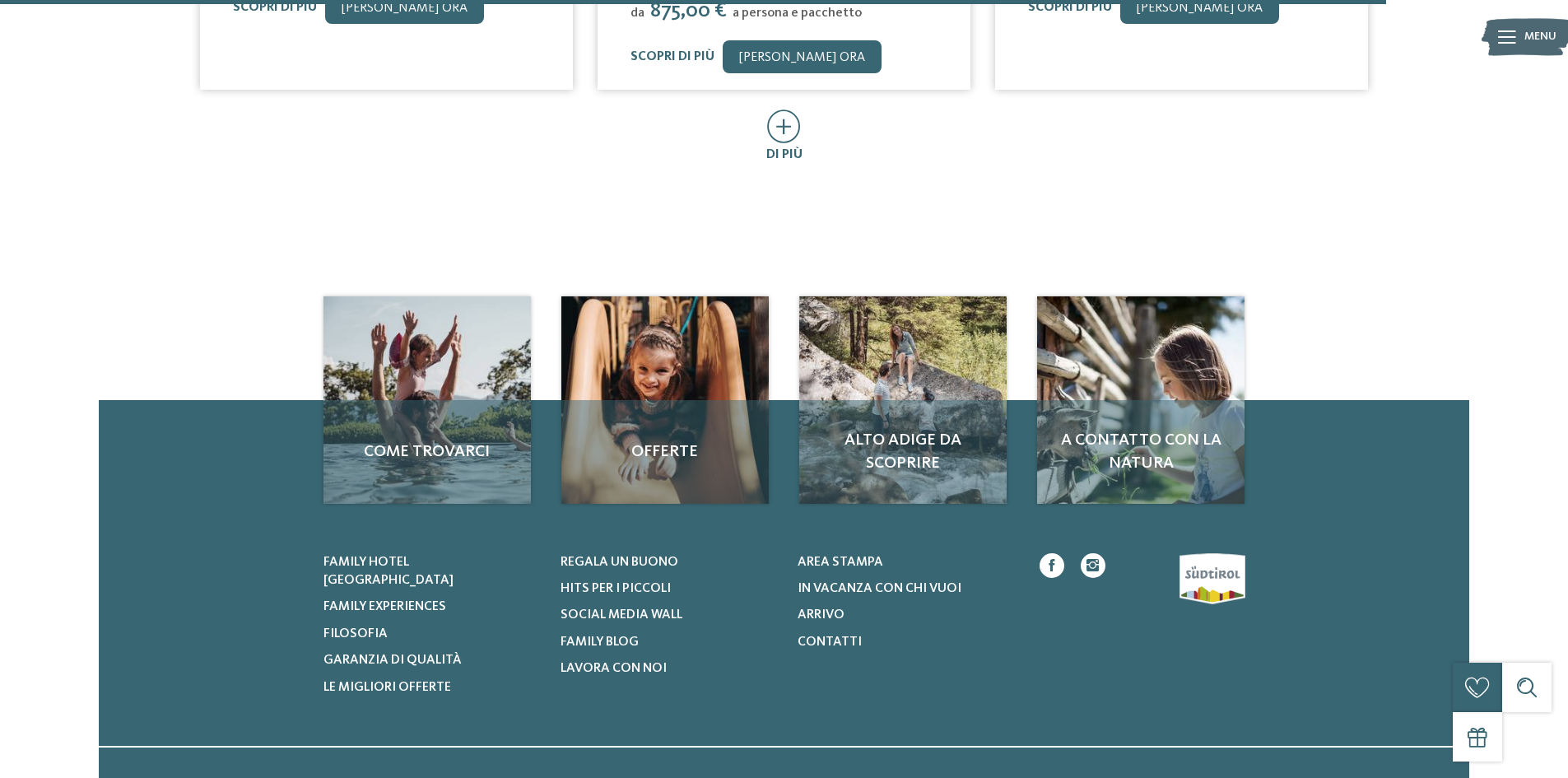
scroll to position [2140, 0]
